Goal: Register for event/course

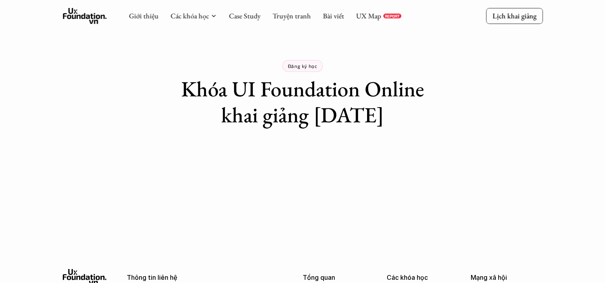
click at [310, 65] on p "Đăng ký học" at bounding box center [303, 66] width 30 height 6
click at [302, 64] on p "Đăng ký học" at bounding box center [303, 66] width 30 height 6
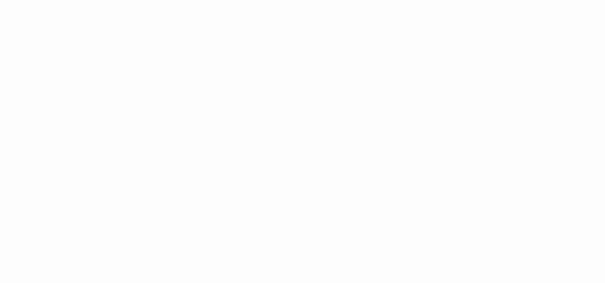
scroll to position [540, 0]
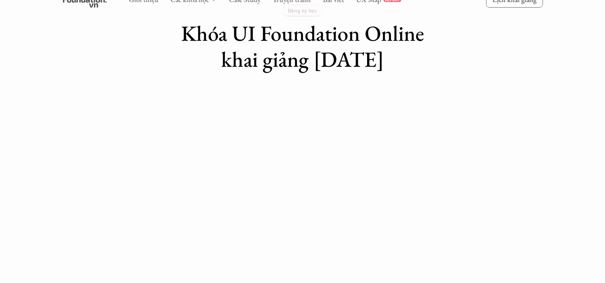
scroll to position [58, 0]
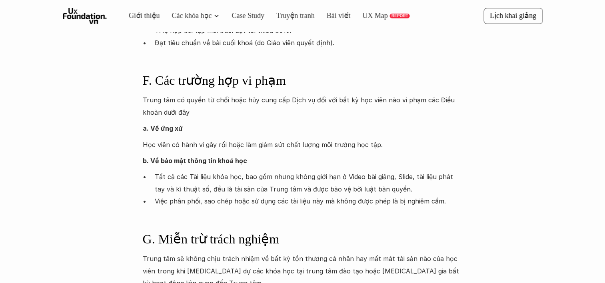
scroll to position [1198, 0]
